Goal: Navigation & Orientation: Understand site structure

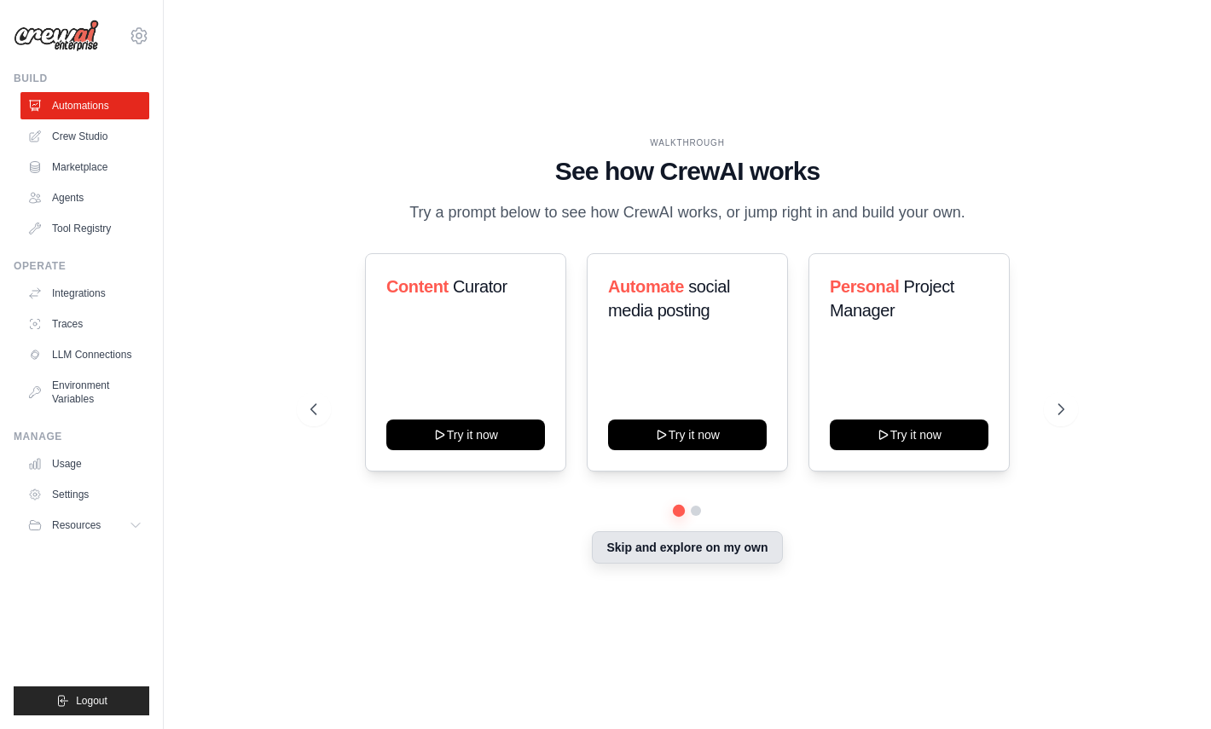
click at [733, 542] on button "Skip and explore on my own" at bounding box center [687, 547] width 190 height 32
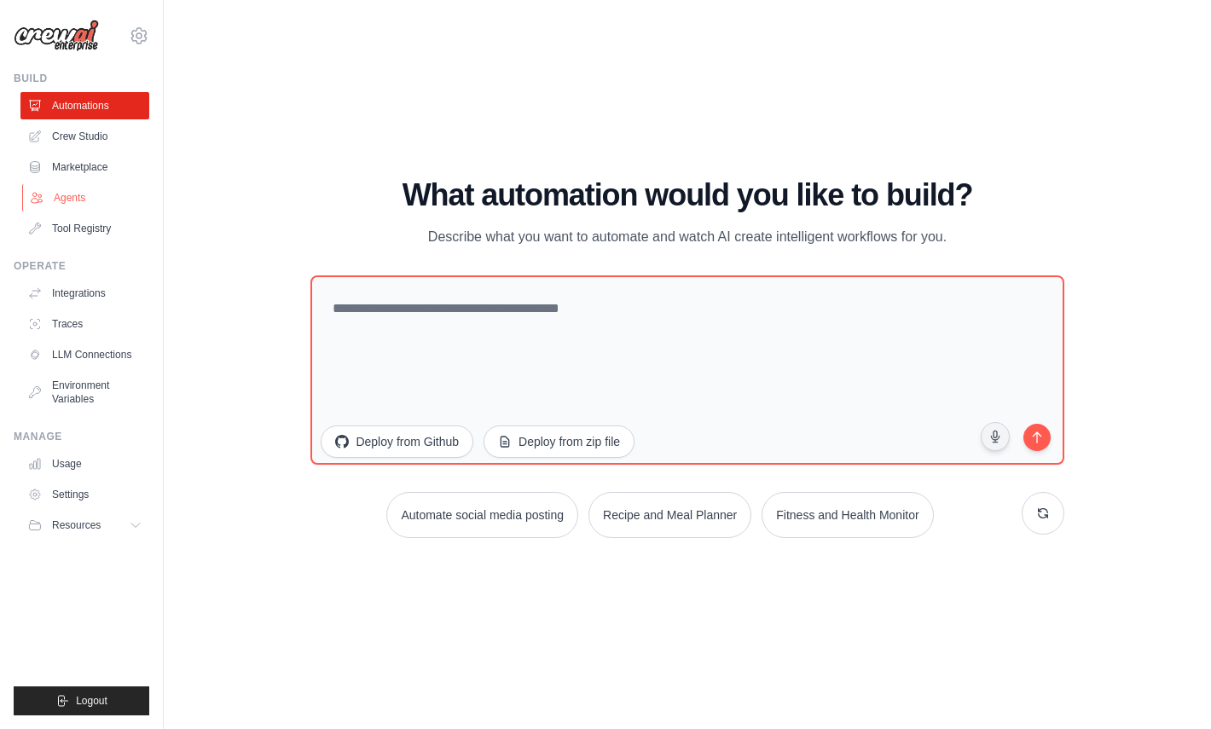
click at [75, 193] on link "Agents" at bounding box center [86, 197] width 129 height 27
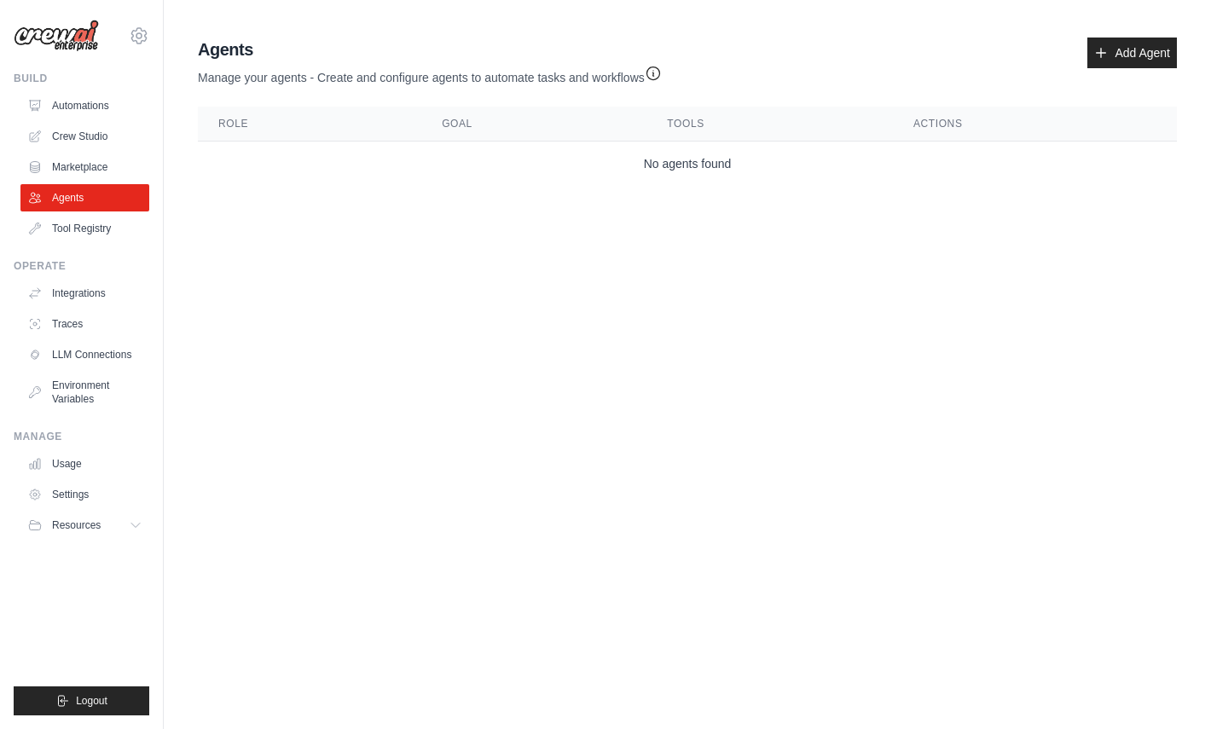
click at [91, 120] on ul "Automations Crew Studio Marketplace Agents Tool Registry" at bounding box center [84, 167] width 129 height 150
click at [91, 127] on link "Crew Studio" at bounding box center [86, 136] width 129 height 27
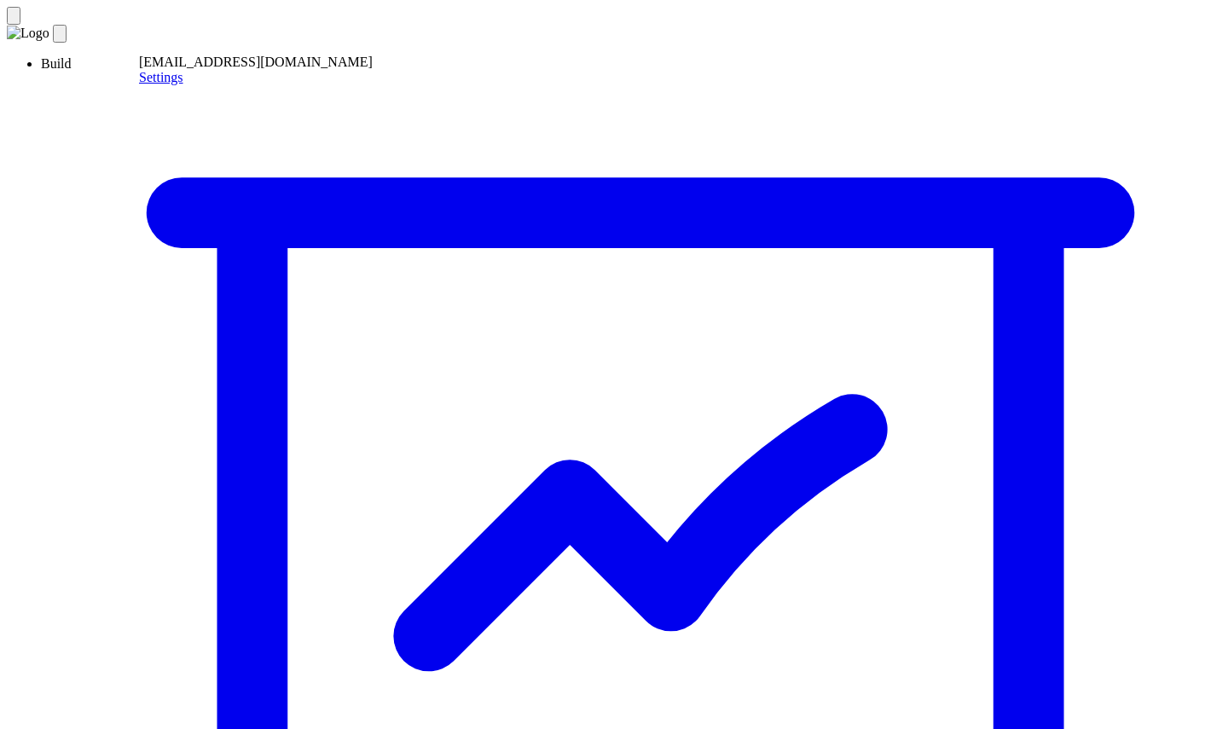
click at [55, 34] on icon at bounding box center [55, 34] width 0 height 0
click at [108, 84] on link "Settings" at bounding box center [86, 77] width 44 height 14
click at [49, 41] on img at bounding box center [28, 33] width 43 height 15
